Goal: Task Accomplishment & Management: Manage account settings

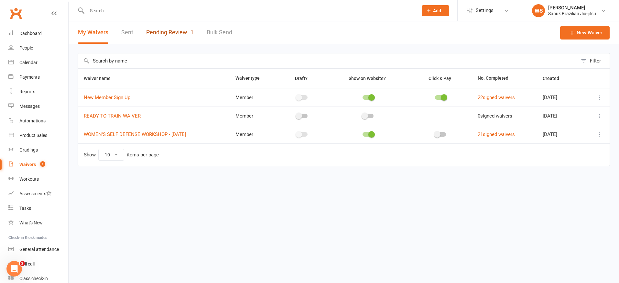
click at [178, 28] on link "Pending Review 1" at bounding box center [170, 32] width 48 height 22
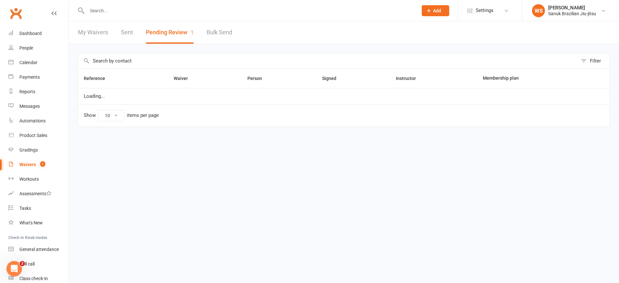
select select "25"
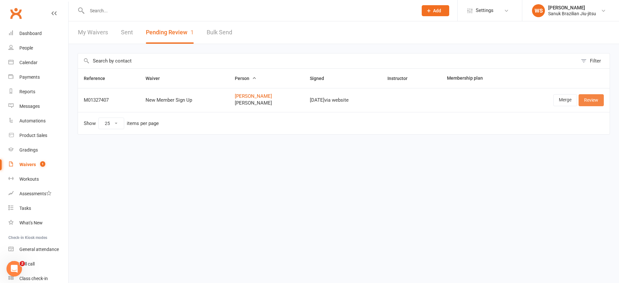
click at [599, 101] on link "Review" at bounding box center [591, 100] width 25 height 12
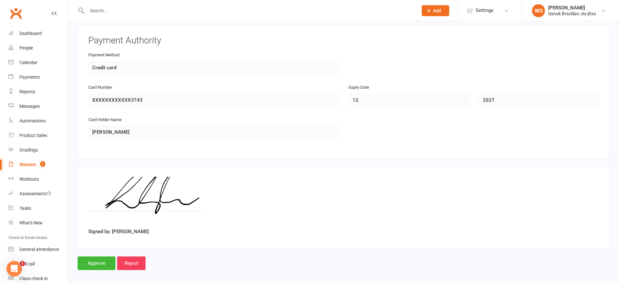
scroll to position [1071, 0]
click at [103, 256] on input "Approve" at bounding box center [97, 263] width 38 height 14
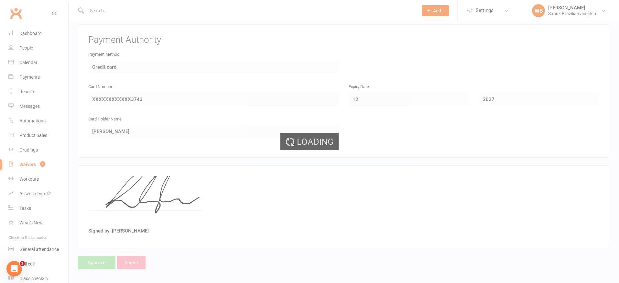
scroll to position [1, 0]
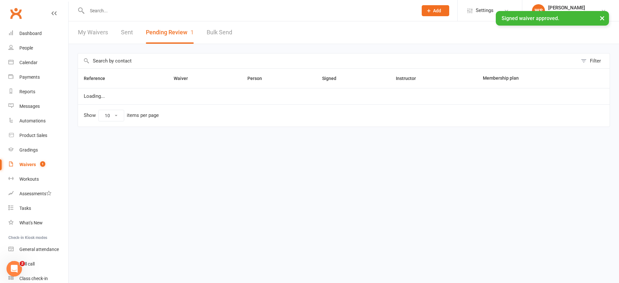
select select "25"
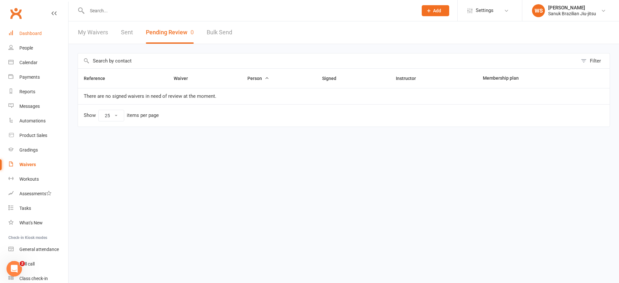
click at [49, 35] on link "Dashboard" at bounding box center [38, 33] width 60 height 15
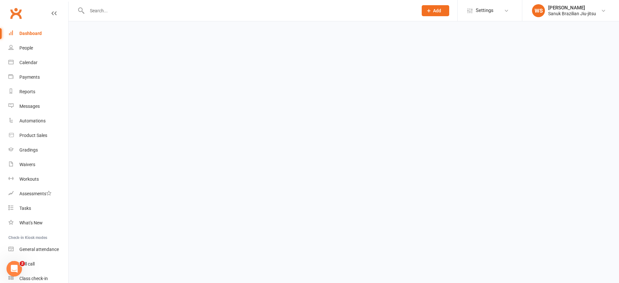
scroll to position [1, 0]
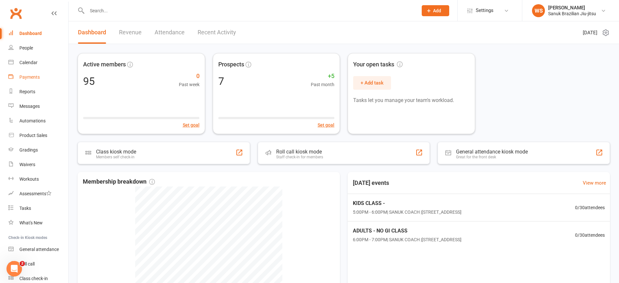
click at [32, 78] on div "Payments" at bounding box center [29, 76] width 20 height 5
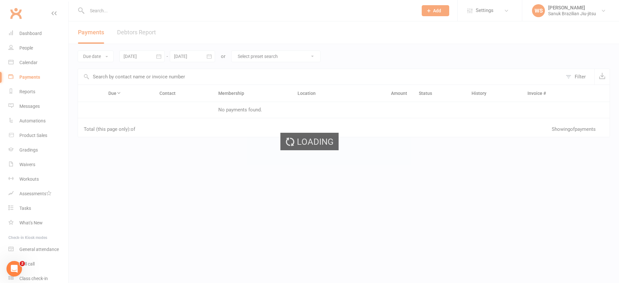
scroll to position [1, 0]
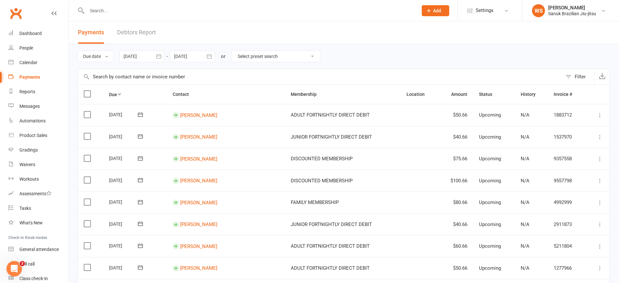
click at [129, 37] on link "Debtors Report" at bounding box center [136, 32] width 39 height 22
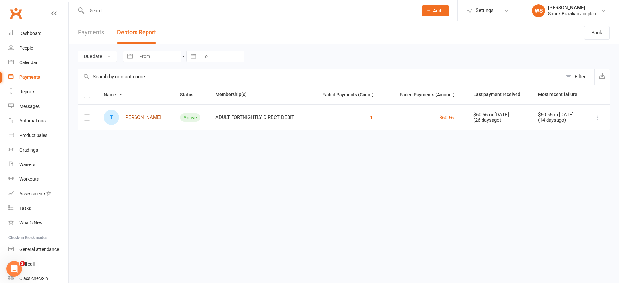
click at [149, 116] on link "T [PERSON_NAME]" at bounding box center [133, 117] width 58 height 15
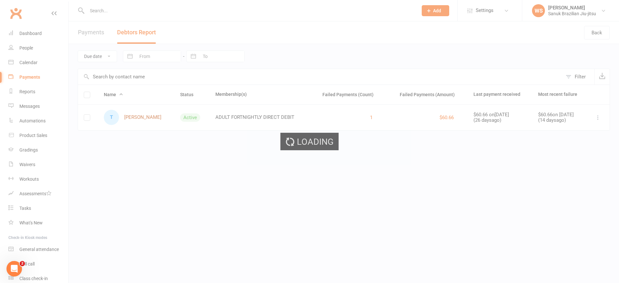
scroll to position [1, 0]
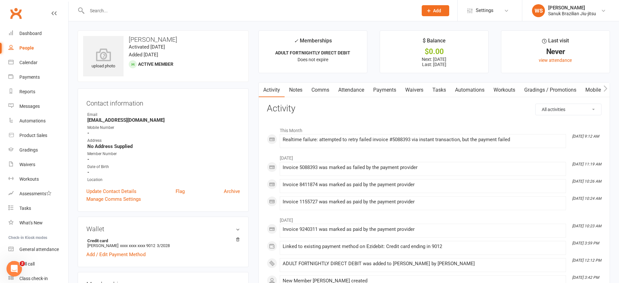
click at [381, 91] on link "Payments" at bounding box center [385, 89] width 32 height 15
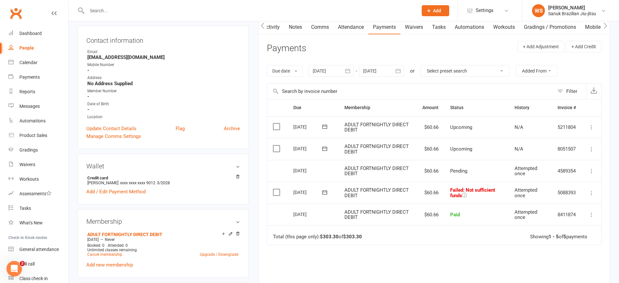
scroll to position [71, 0]
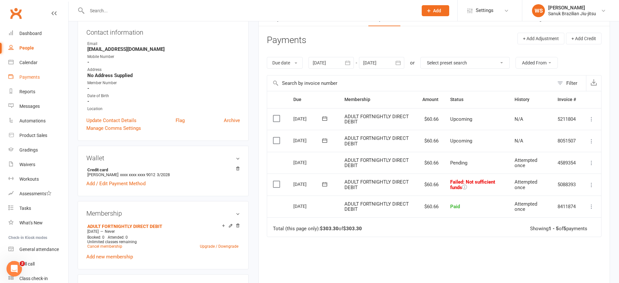
click at [25, 77] on div "Payments" at bounding box center [29, 76] width 20 height 5
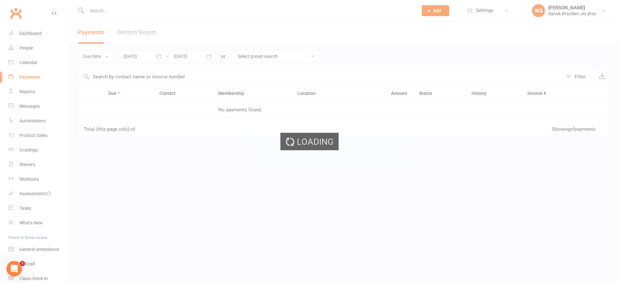
scroll to position [1, 0]
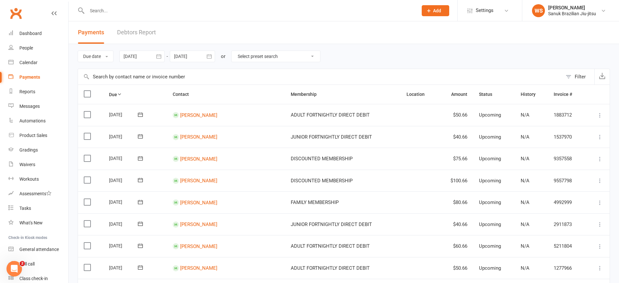
click at [102, 32] on span "Payments" at bounding box center [91, 32] width 26 height 7
click at [33, 34] on div "Dashboard" at bounding box center [30, 33] width 22 height 5
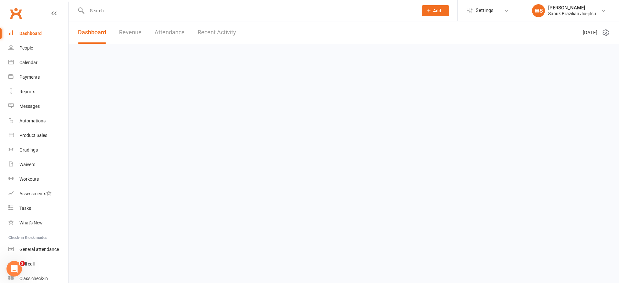
scroll to position [1, 0]
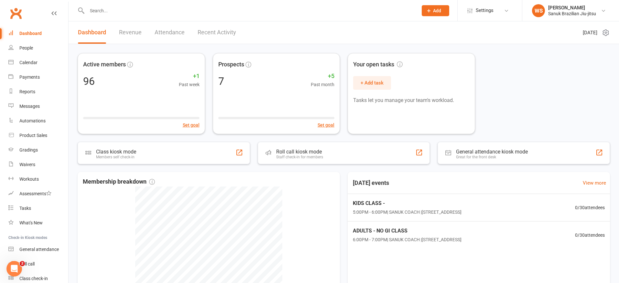
click at [126, 32] on link "Revenue" at bounding box center [130, 32] width 23 height 22
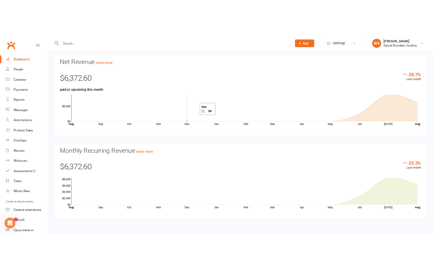
scroll to position [0, 0]
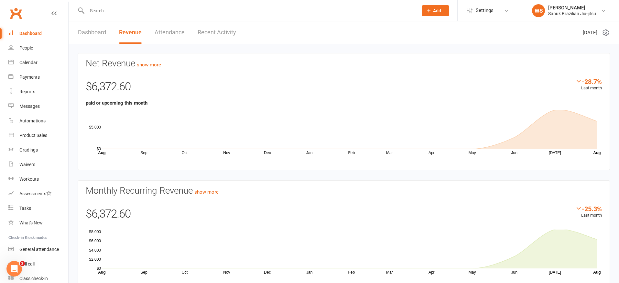
click at [209, 31] on link "Recent Activity" at bounding box center [217, 32] width 38 height 22
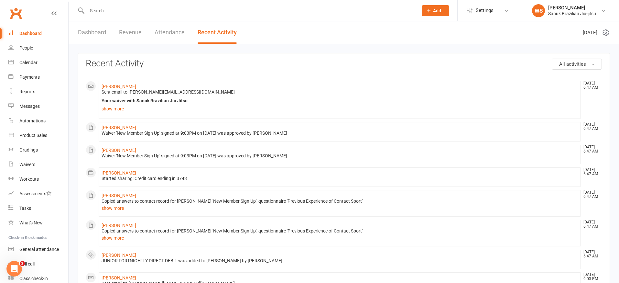
click at [185, 34] on div "Dashboard Revenue Attendance Recent Activity" at bounding box center [158, 32] width 178 height 22
click at [154, 33] on div "Dashboard Revenue Attendance Recent Activity" at bounding box center [158, 32] width 178 height 22
drag, startPoint x: 160, startPoint y: 32, endPoint x: 155, endPoint y: 32, distance: 5.2
click at [160, 32] on link "Attendance" at bounding box center [170, 32] width 30 height 22
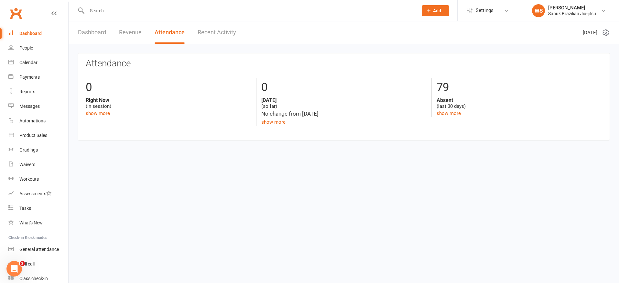
click at [136, 33] on link "Revenue" at bounding box center [130, 32] width 23 height 22
